Goal: Task Accomplishment & Management: Use online tool/utility

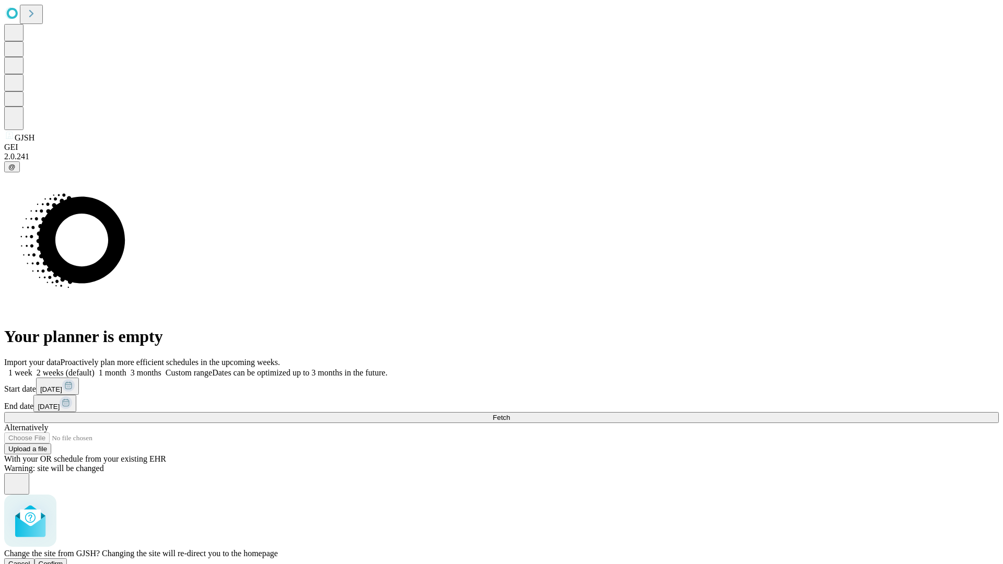
click at [63, 560] on span "Confirm" at bounding box center [51, 564] width 25 height 8
click at [95, 368] on label "2 weeks (default)" at bounding box center [63, 372] width 62 height 9
click at [510, 414] on span "Fetch" at bounding box center [501, 418] width 17 height 8
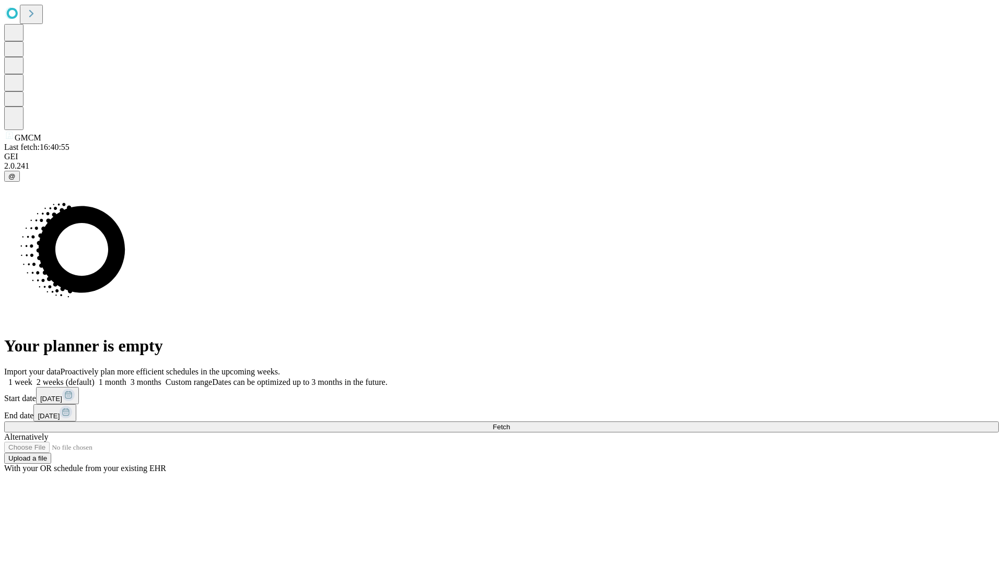
click at [95, 378] on label "2 weeks (default)" at bounding box center [63, 382] width 62 height 9
click at [510, 423] on span "Fetch" at bounding box center [501, 427] width 17 height 8
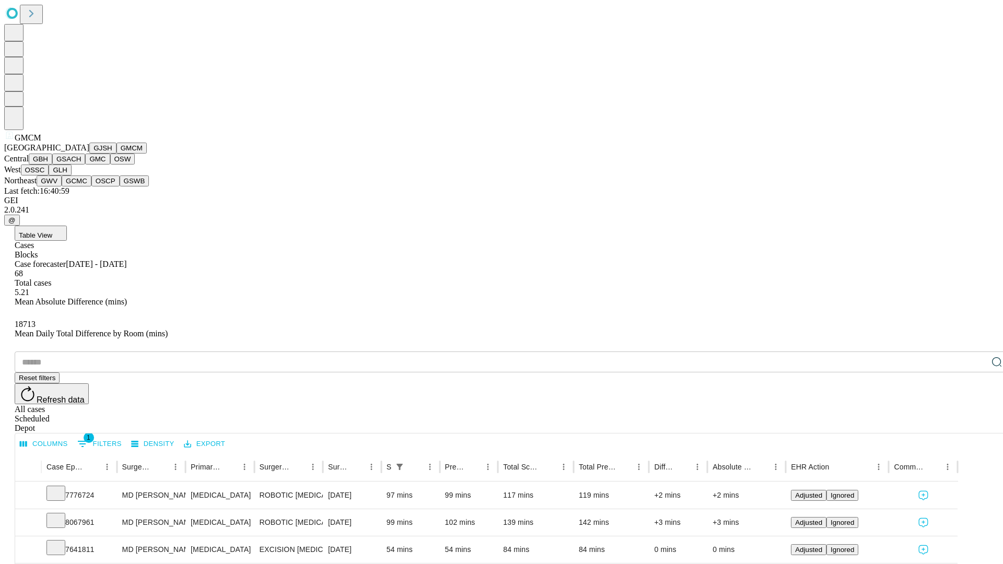
click at [52, 165] on button "GBH" at bounding box center [41, 159] width 24 height 11
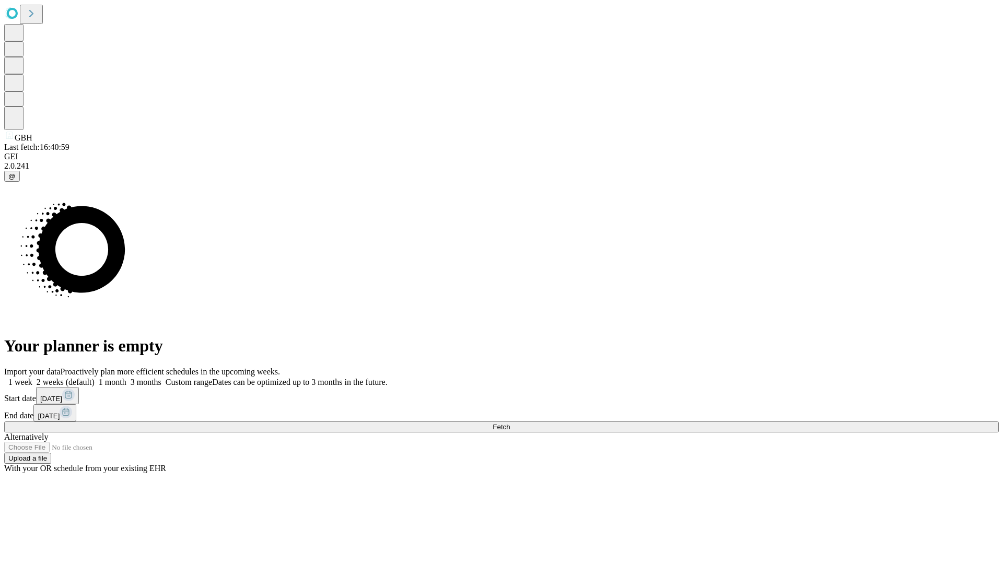
click at [95, 378] on label "2 weeks (default)" at bounding box center [63, 382] width 62 height 9
click at [510, 423] on span "Fetch" at bounding box center [501, 427] width 17 height 8
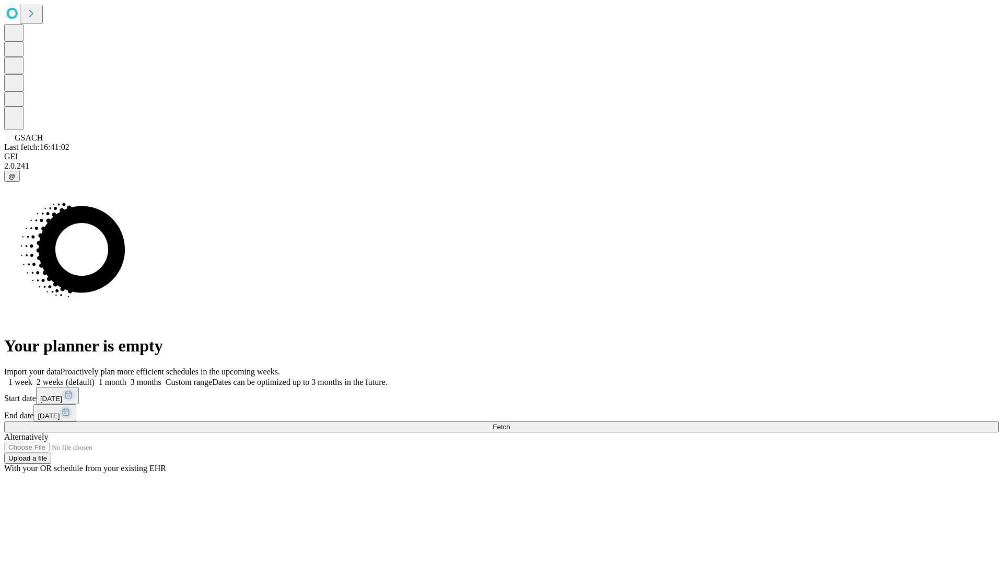
click at [95, 378] on label "2 weeks (default)" at bounding box center [63, 382] width 62 height 9
click at [510, 423] on span "Fetch" at bounding box center [501, 427] width 17 height 8
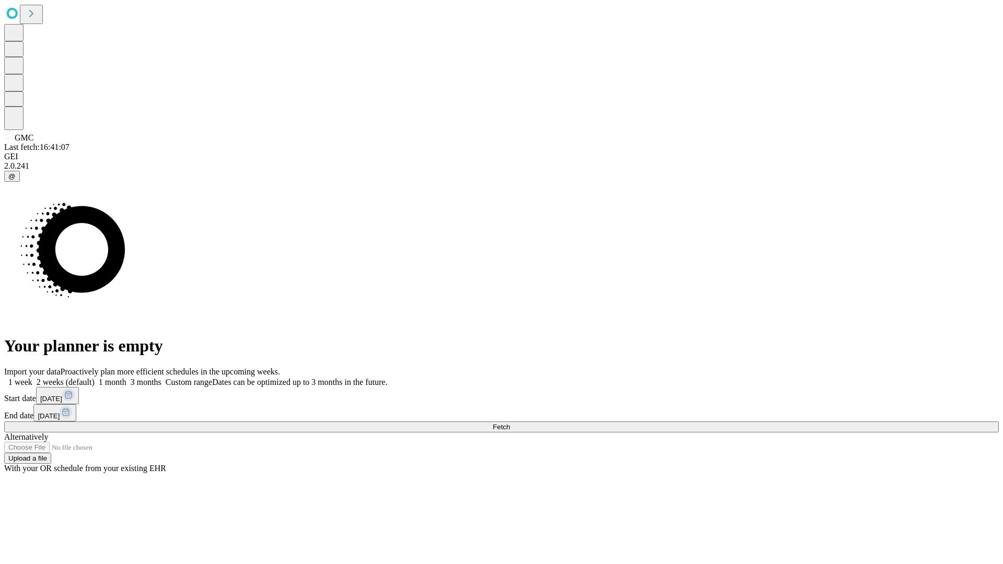
click at [510, 423] on span "Fetch" at bounding box center [501, 427] width 17 height 8
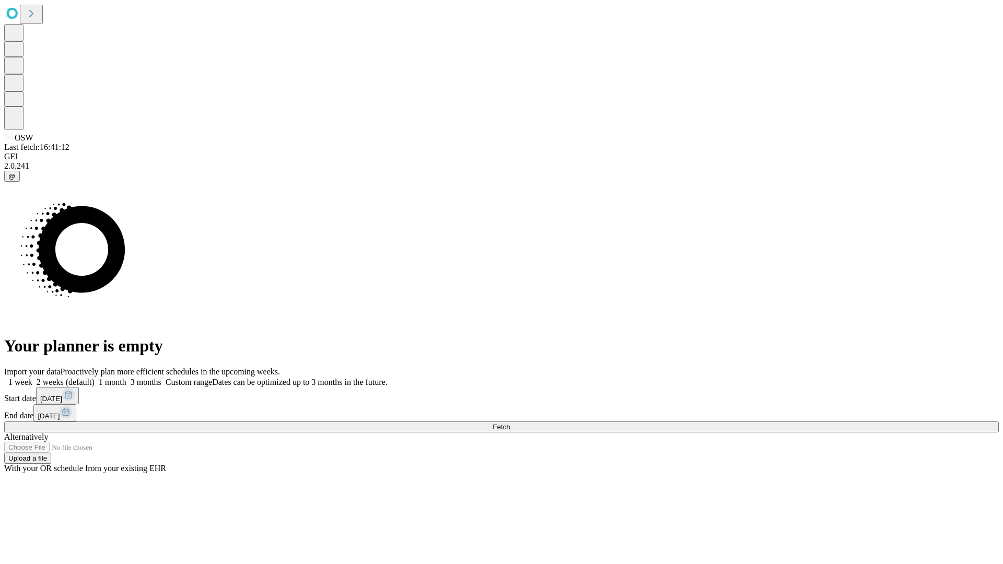
click at [510, 423] on span "Fetch" at bounding box center [501, 427] width 17 height 8
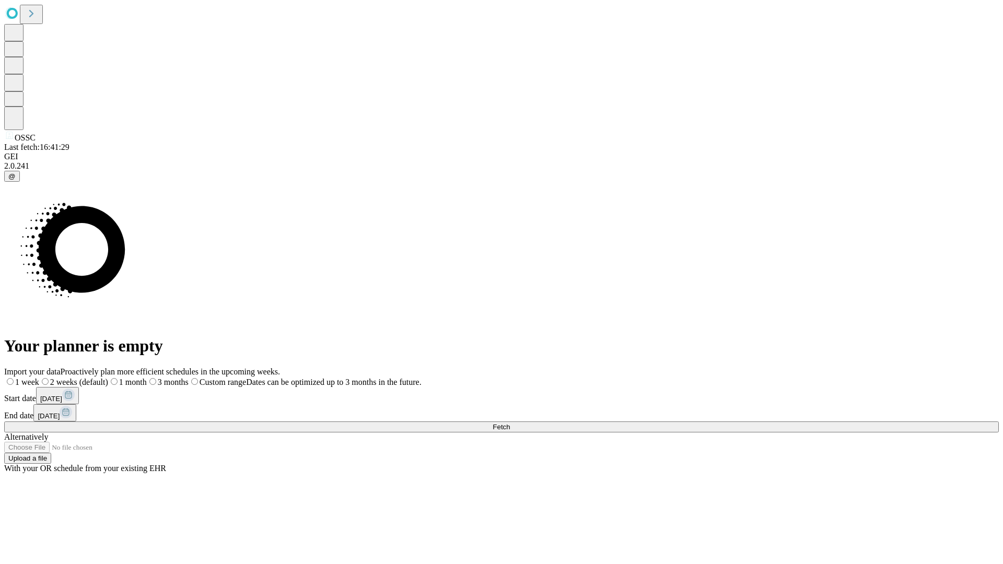
click at [108, 378] on label "2 weeks (default)" at bounding box center [73, 382] width 69 height 9
click at [510, 423] on span "Fetch" at bounding box center [501, 427] width 17 height 8
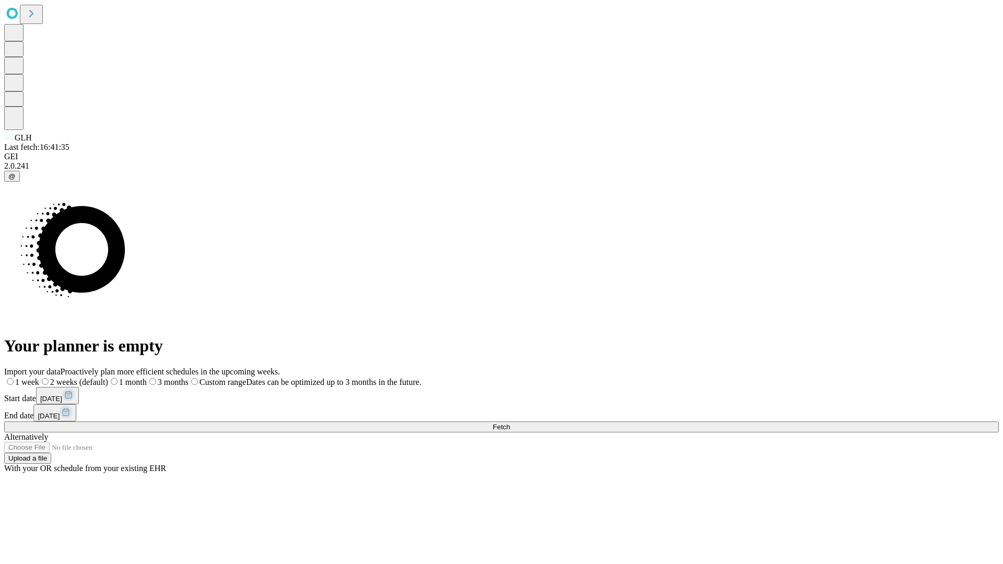
click at [108, 378] on label "2 weeks (default)" at bounding box center [73, 382] width 69 height 9
click at [510, 423] on span "Fetch" at bounding box center [501, 427] width 17 height 8
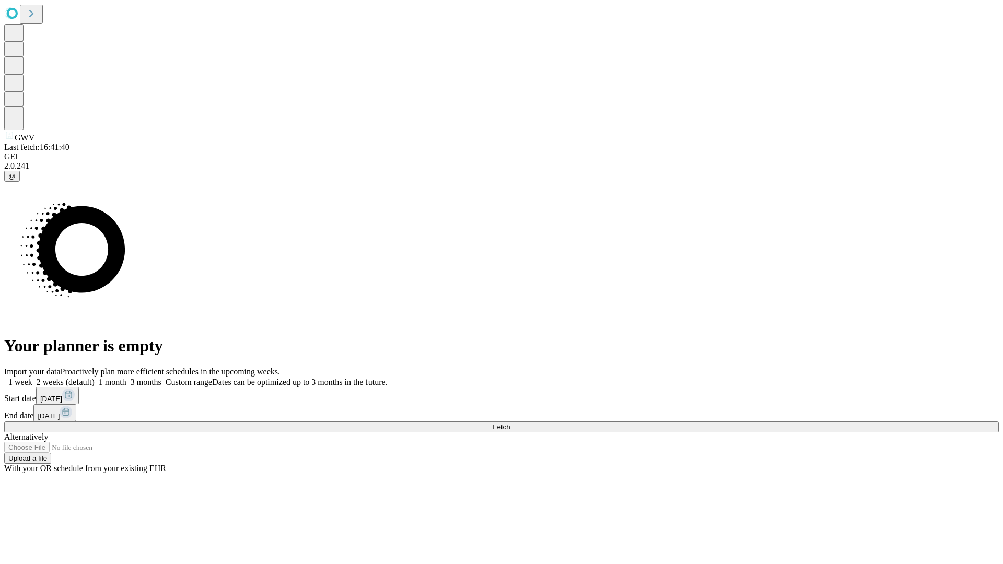
click at [510, 423] on span "Fetch" at bounding box center [501, 427] width 17 height 8
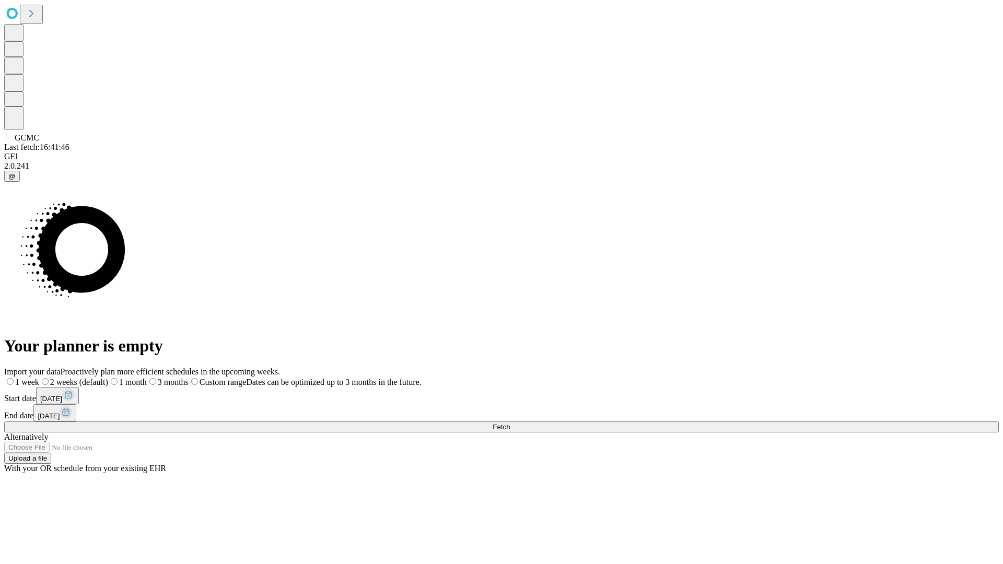
click at [510, 423] on span "Fetch" at bounding box center [501, 427] width 17 height 8
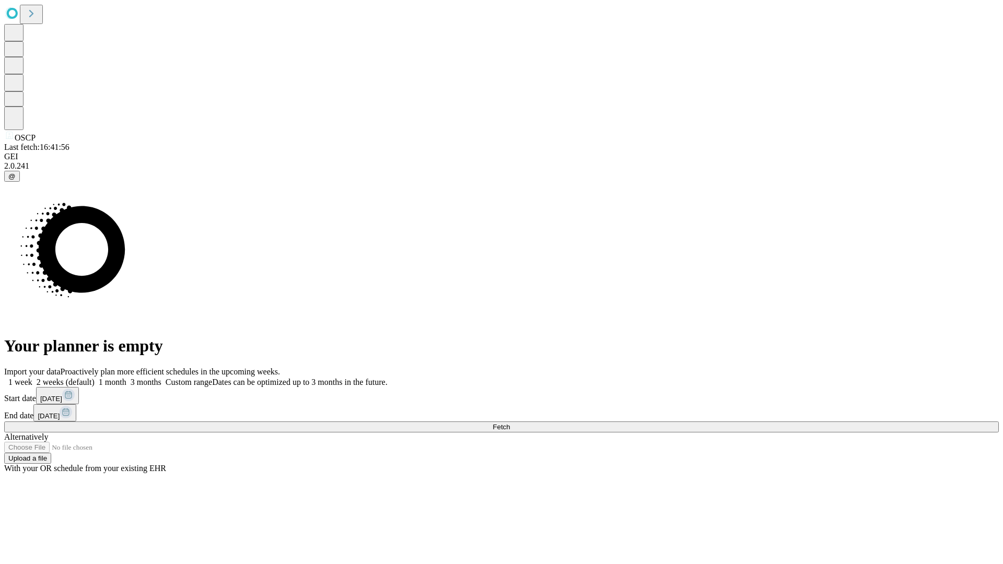
click at [95, 378] on label "2 weeks (default)" at bounding box center [63, 382] width 62 height 9
click at [510, 423] on span "Fetch" at bounding box center [501, 427] width 17 height 8
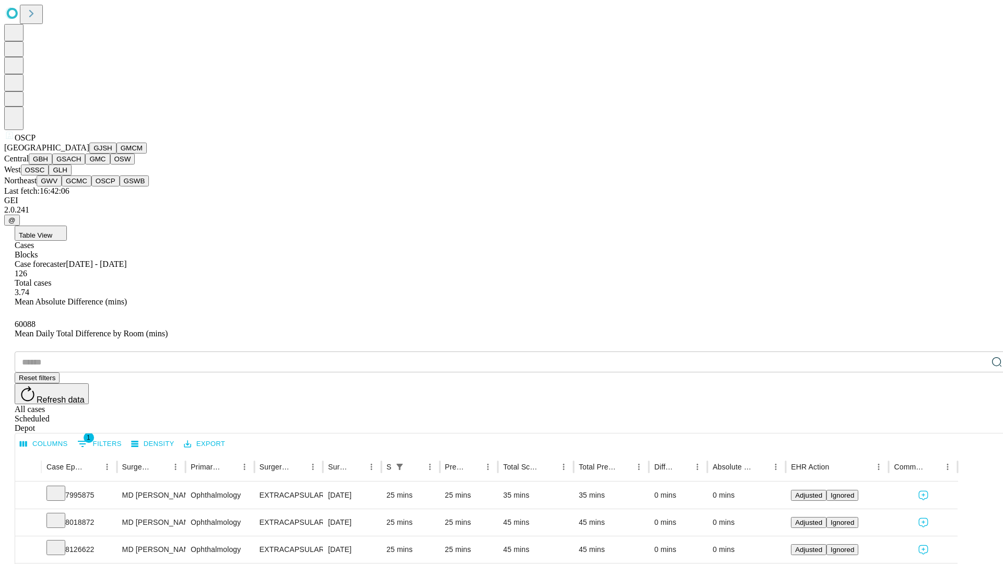
click at [120, 186] on button "GSWB" at bounding box center [135, 180] width 30 height 11
